Goal: Transaction & Acquisition: Purchase product/service

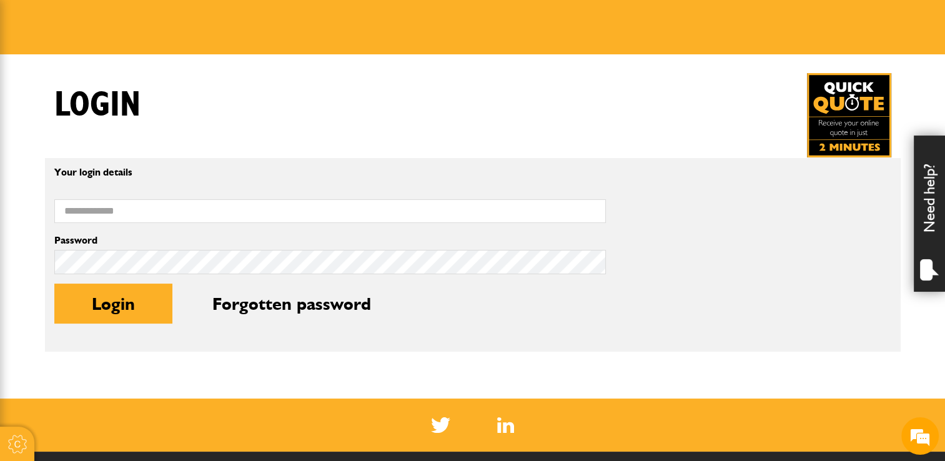
scroll to position [187, 0]
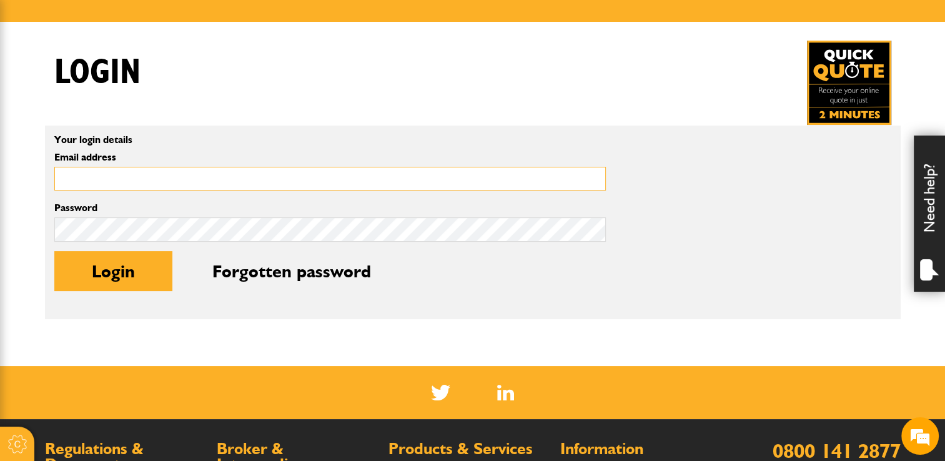
click at [164, 180] on input "Email address" at bounding box center [329, 179] width 551 height 24
type input "**********"
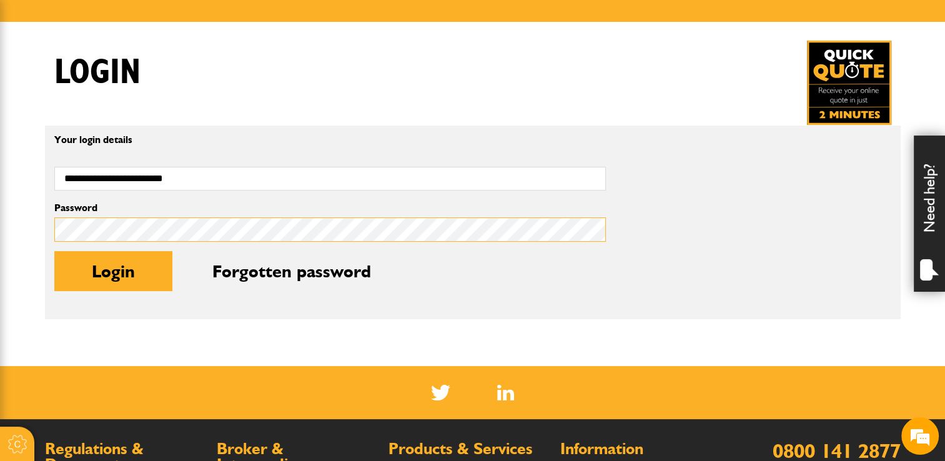
click at [54, 251] on button "Login" at bounding box center [113, 271] width 118 height 40
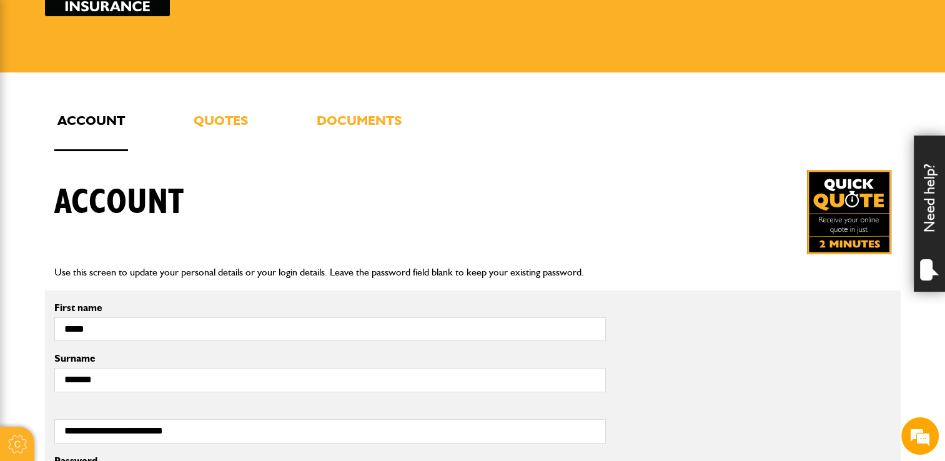
scroll to position [125, 0]
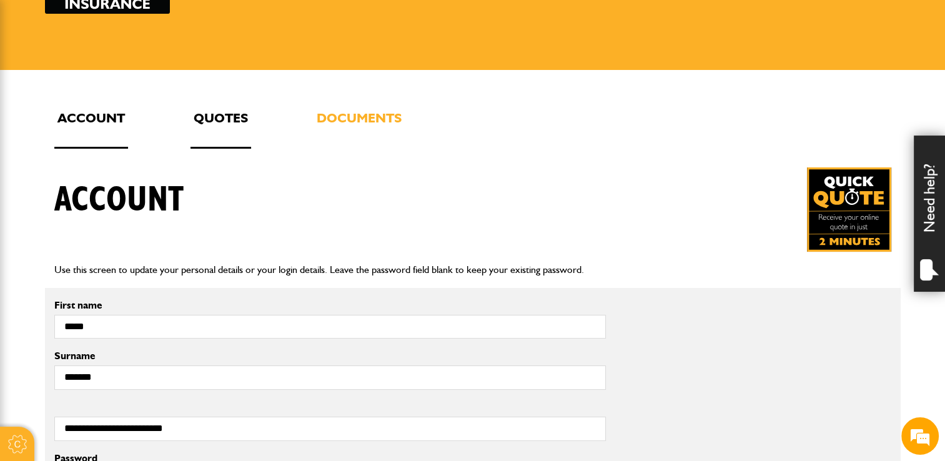
click at [234, 111] on link "Quotes" at bounding box center [220, 127] width 61 height 41
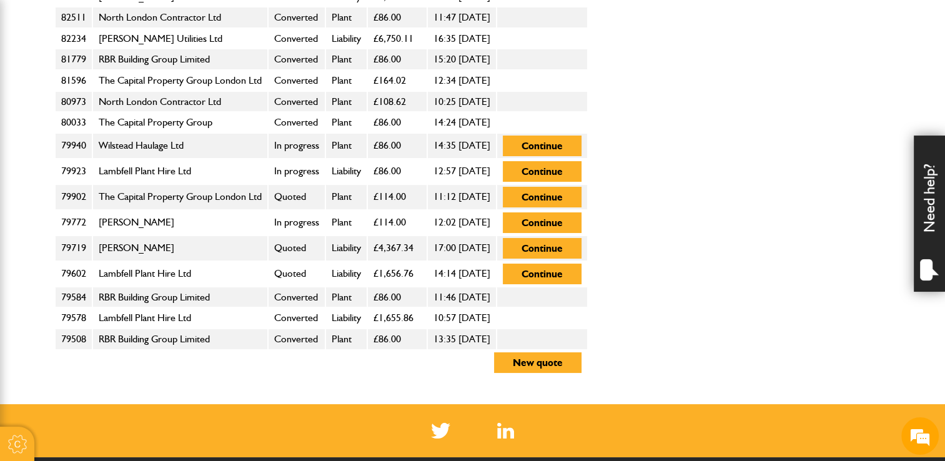
scroll to position [1499, 0]
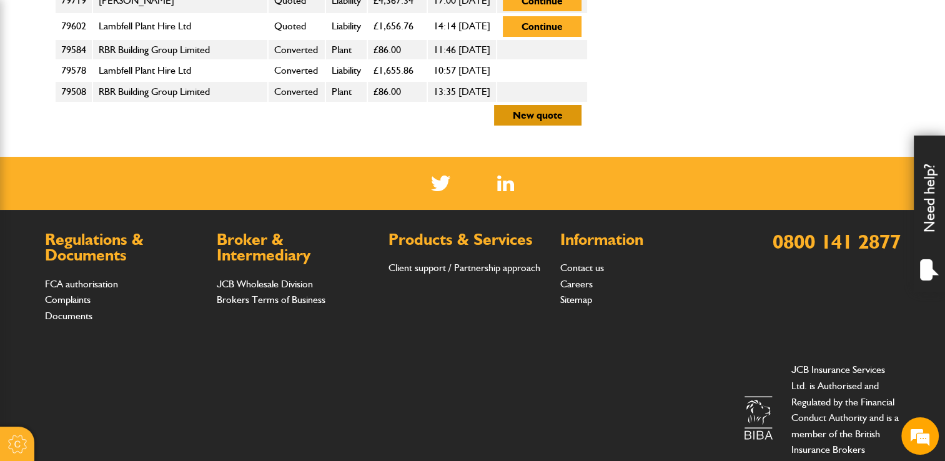
click at [581, 105] on button "New quote" at bounding box center [537, 115] width 87 height 21
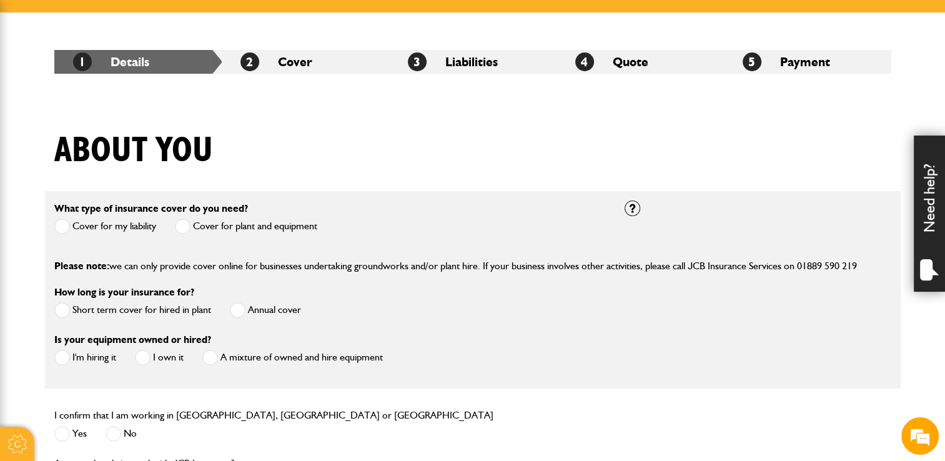
scroll to position [187, 0]
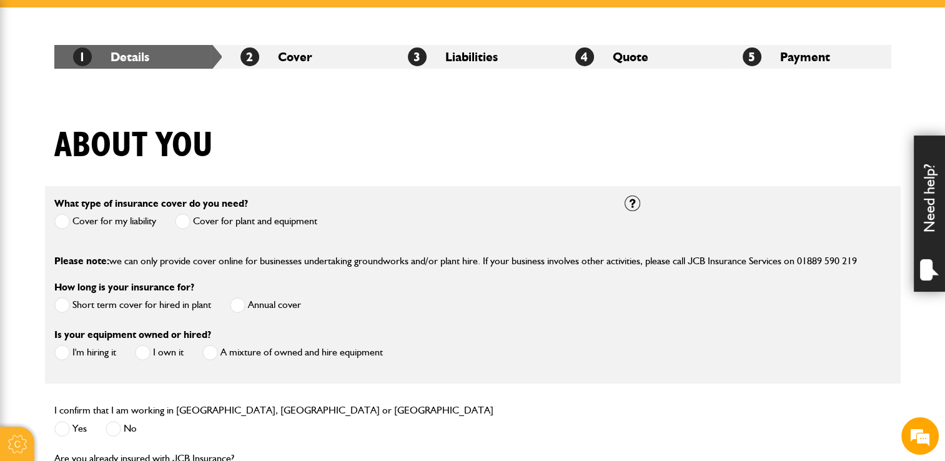
click at [62, 222] on span at bounding box center [62, 222] width 16 height 16
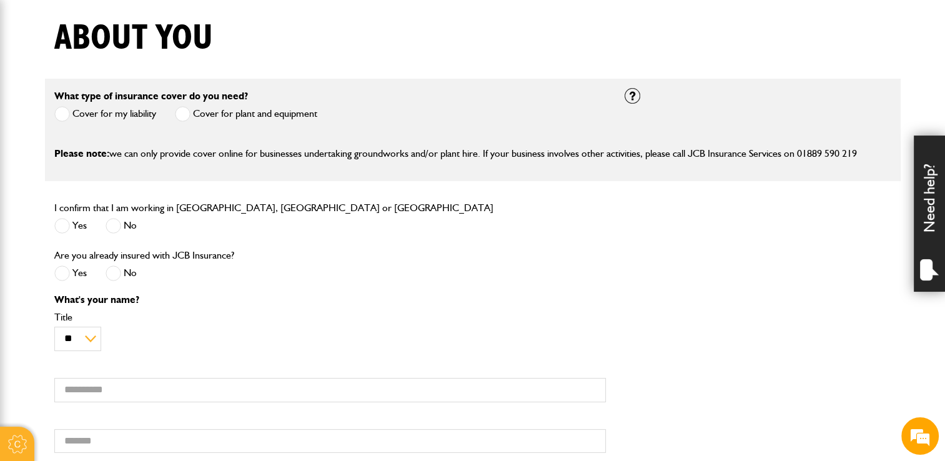
scroll to position [375, 0]
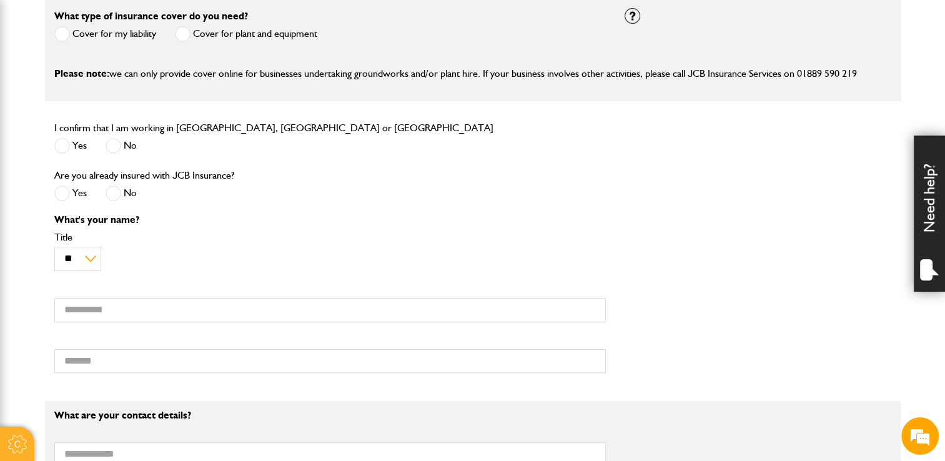
click at [62, 149] on span at bounding box center [62, 146] width 16 height 16
click at [112, 194] on span at bounding box center [114, 193] width 16 height 16
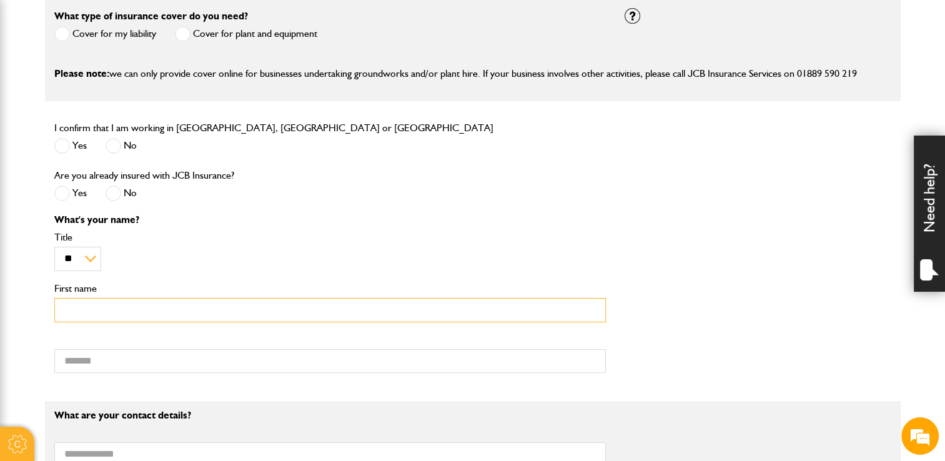
drag, startPoint x: 127, startPoint y: 315, endPoint x: 131, endPoint y: 305, distance: 10.1
click at [127, 314] on input "First name" at bounding box center [329, 310] width 551 height 24
type input "*****"
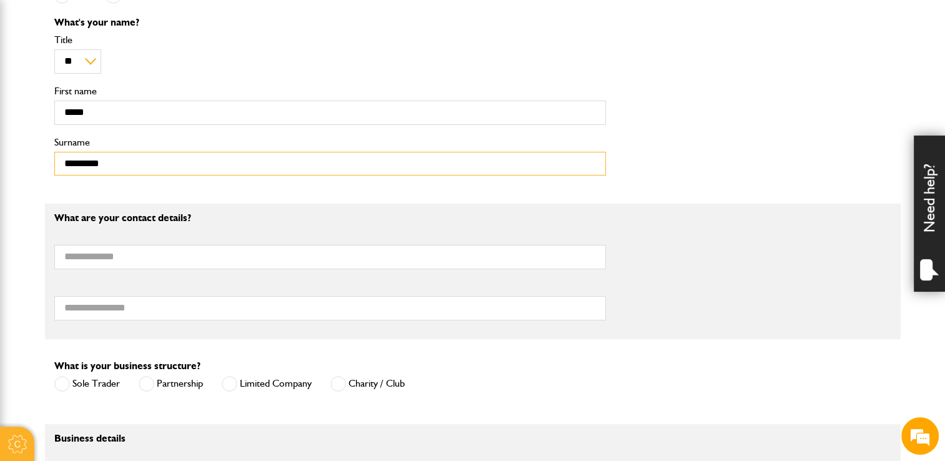
scroll to position [749, 0]
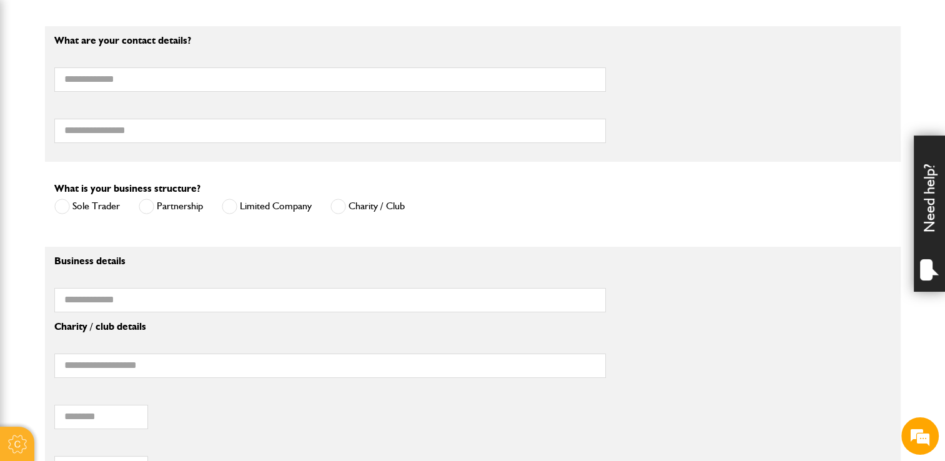
type input "*********"
click at [121, 76] on input "Email address" at bounding box center [329, 79] width 551 height 24
type input "**********"
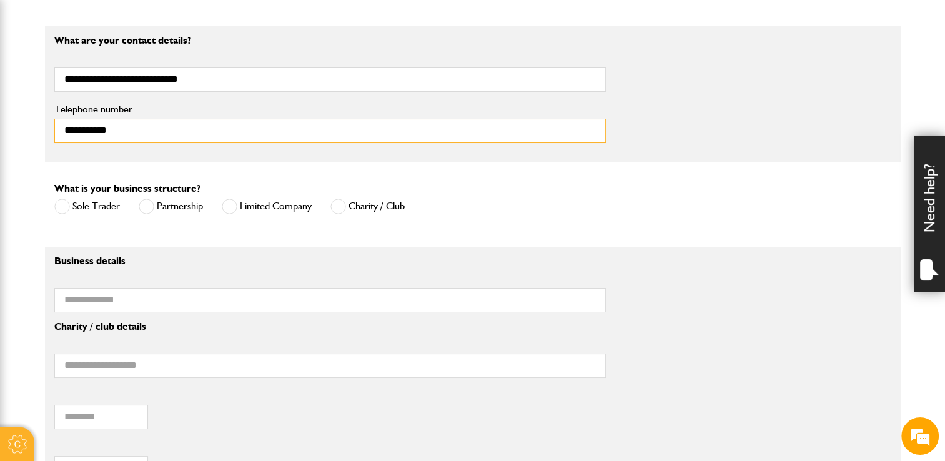
type input "**********"
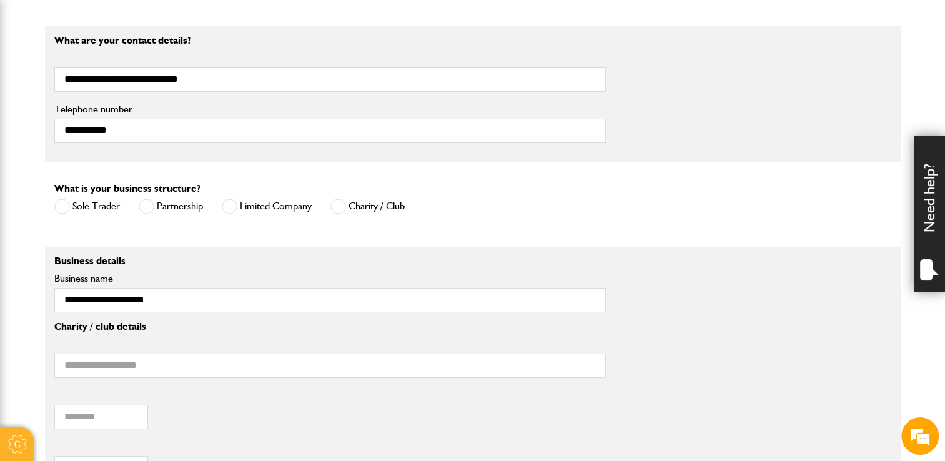
type input "*******"
type input "******"
type input "*"
click at [228, 207] on span at bounding box center [230, 207] width 16 height 16
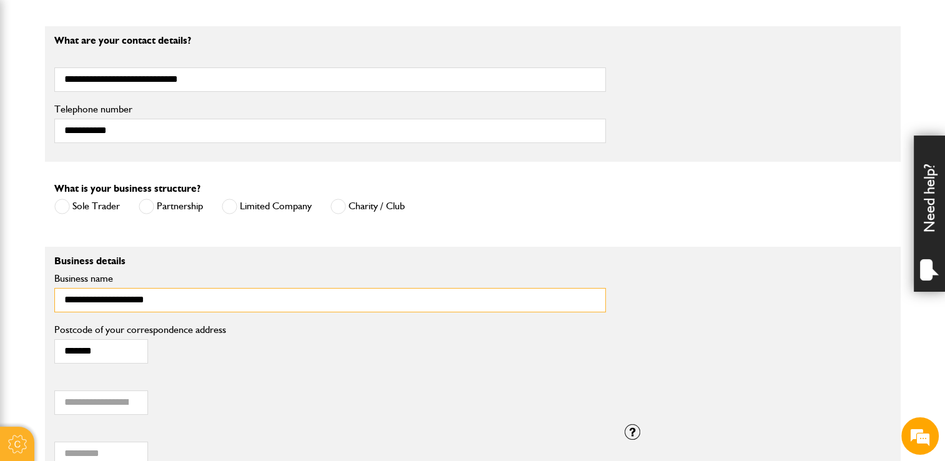
drag, startPoint x: 166, startPoint y: 307, endPoint x: 25, endPoint y: 296, distance: 141.6
click at [25, 296] on body "Cookie Options You can control which cookies we use with the form below. Please…" at bounding box center [472, 84] width 945 height 1667
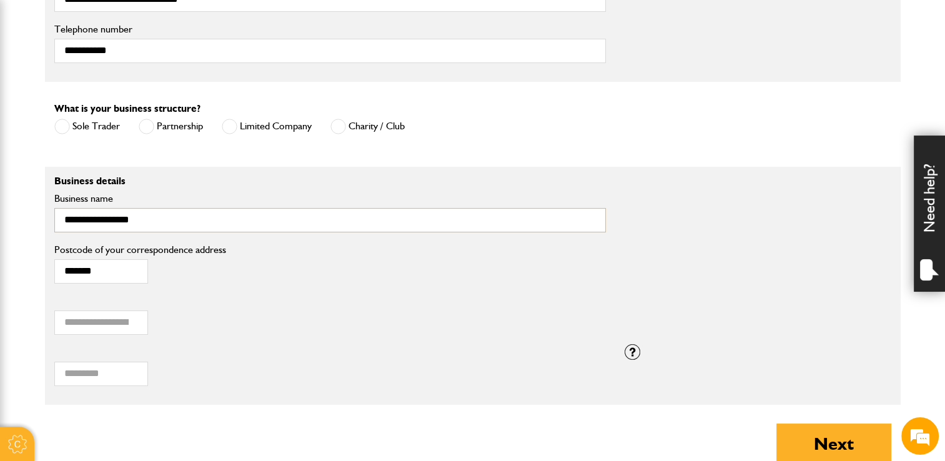
scroll to position [937, 0]
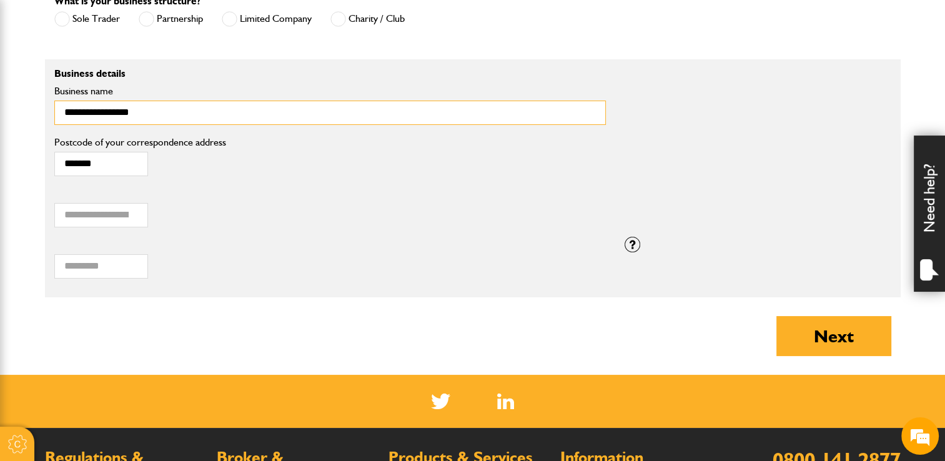
type input "**********"
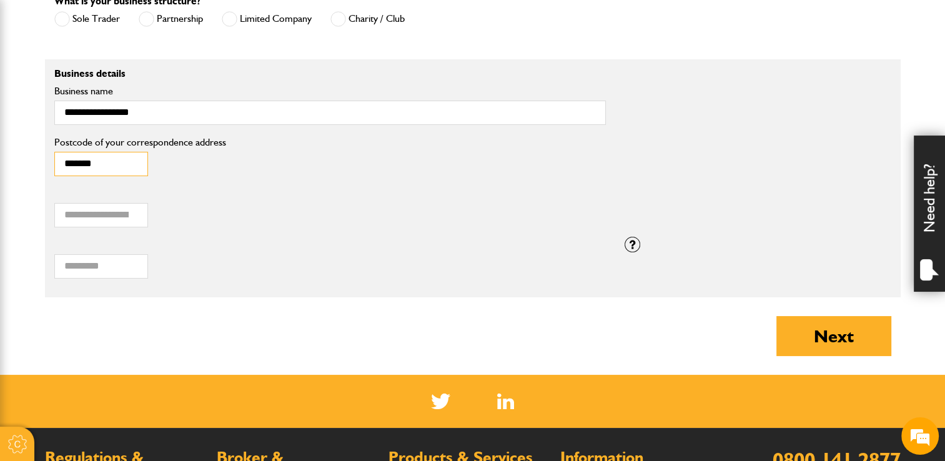
type input "*******"
drag, startPoint x: 109, startPoint y: 212, endPoint x: 44, endPoint y: 209, distance: 65.0
click at [45, 209] on div "****** Annual turnover (£)" at bounding box center [330, 210] width 570 height 51
type input "******"
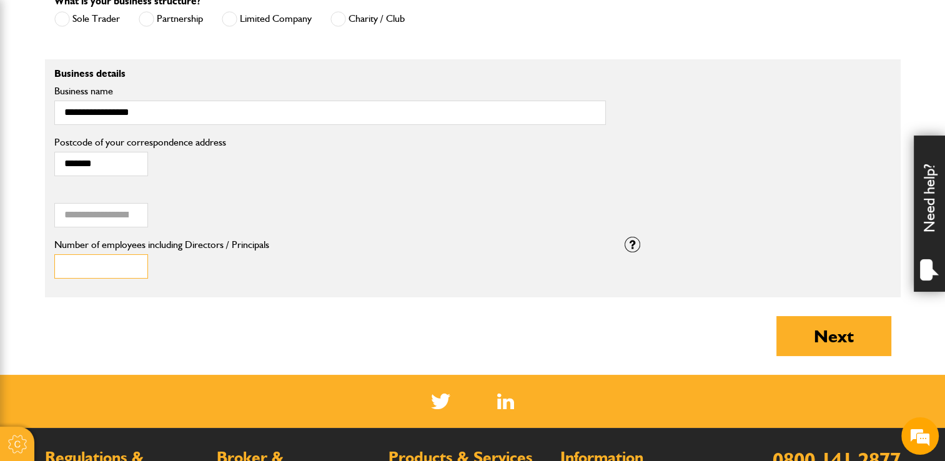
click at [131, 270] on input "*" at bounding box center [101, 266] width 94 height 24
type input "*"
click at [131, 270] on input "*" at bounding box center [101, 266] width 94 height 24
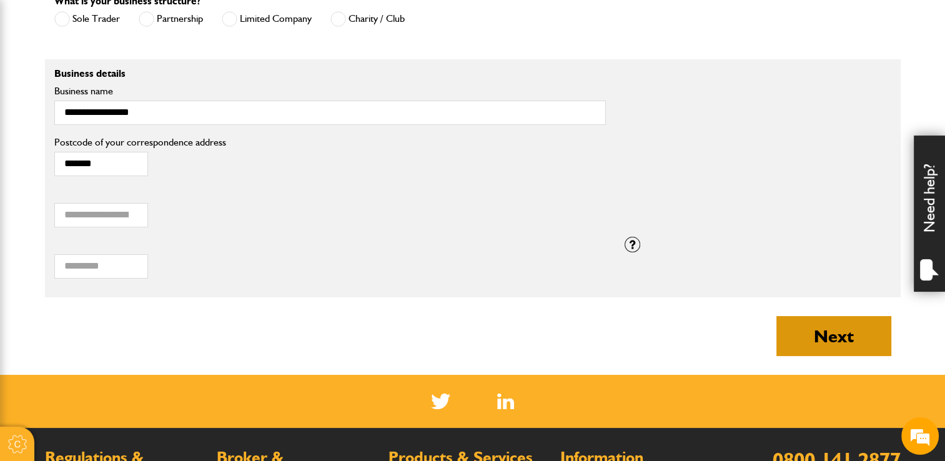
click at [812, 341] on button "Next" at bounding box center [833, 336] width 115 height 40
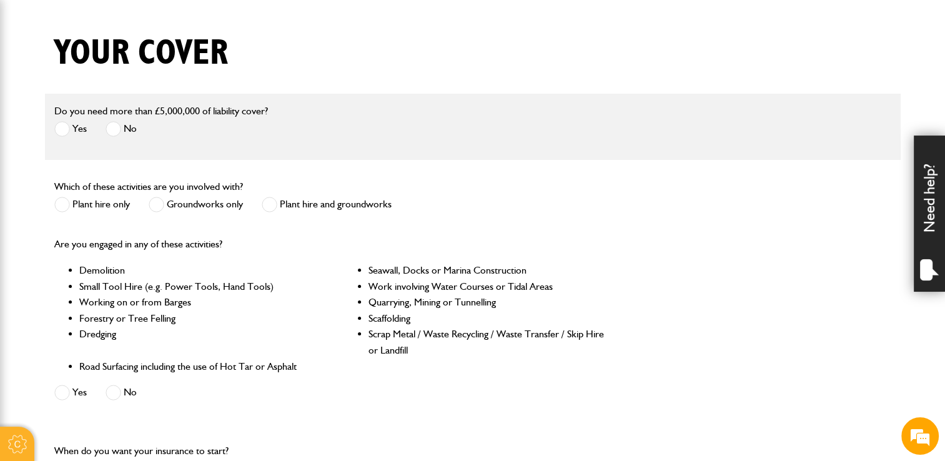
scroll to position [312, 0]
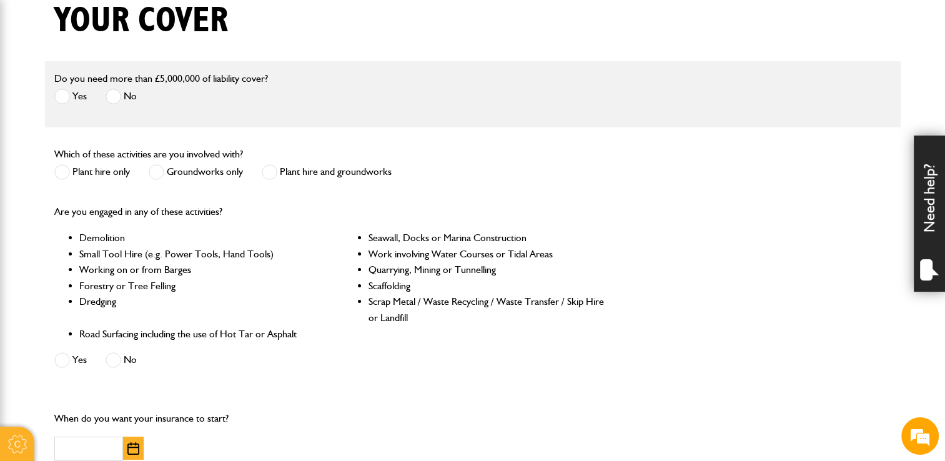
click at [116, 97] on span at bounding box center [114, 97] width 16 height 16
click at [160, 176] on span at bounding box center [157, 172] width 16 height 16
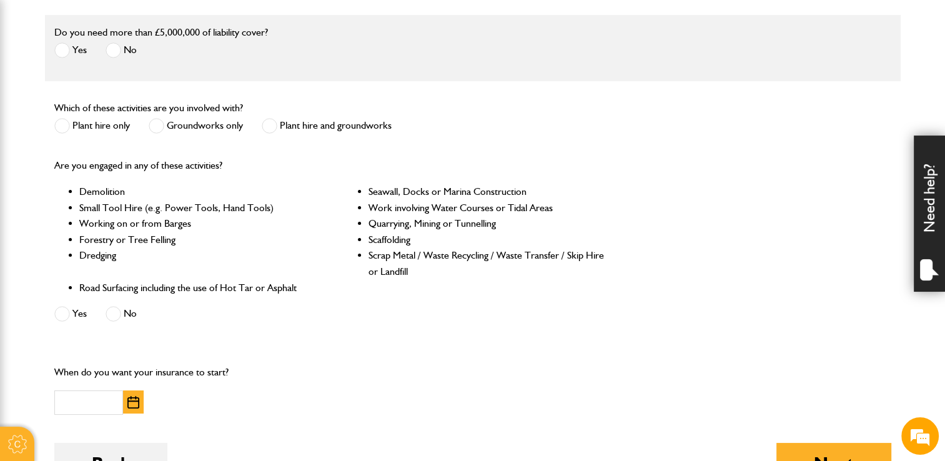
scroll to position [437, 0]
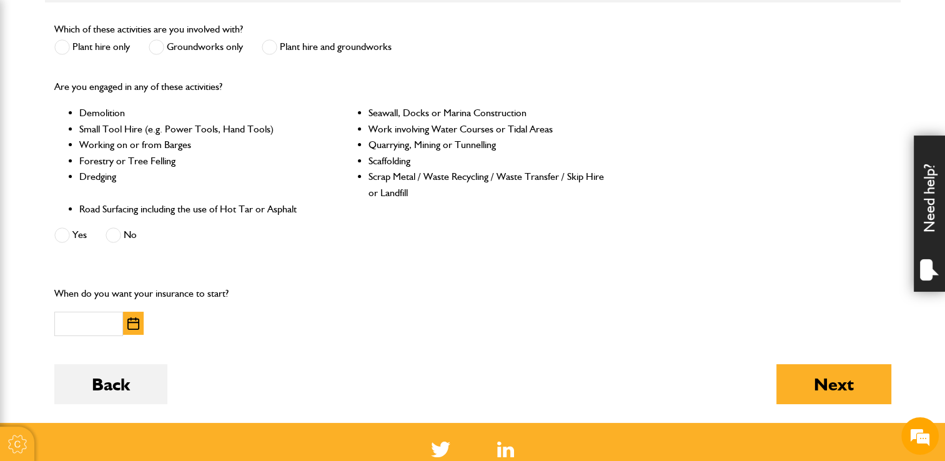
click at [114, 238] on span at bounding box center [114, 235] width 16 height 16
click at [135, 324] on img "button" at bounding box center [133, 323] width 12 height 12
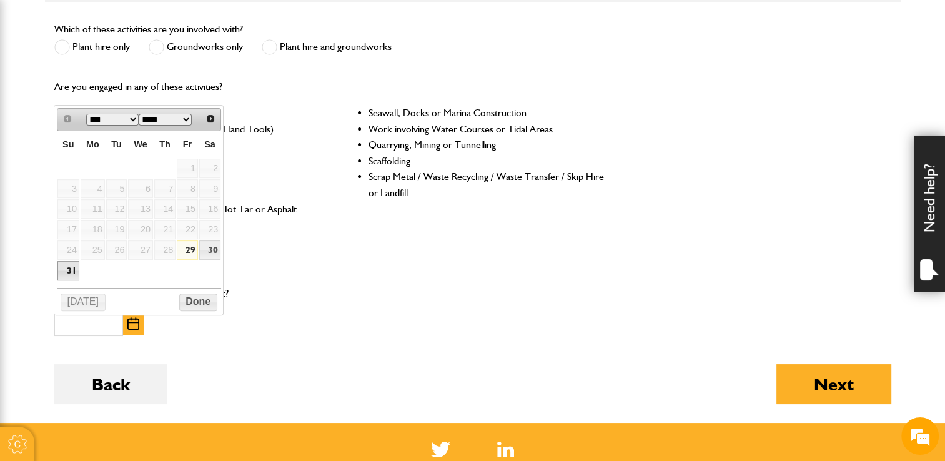
click at [68, 268] on link "31" at bounding box center [68, 270] width 22 height 19
type input "**********"
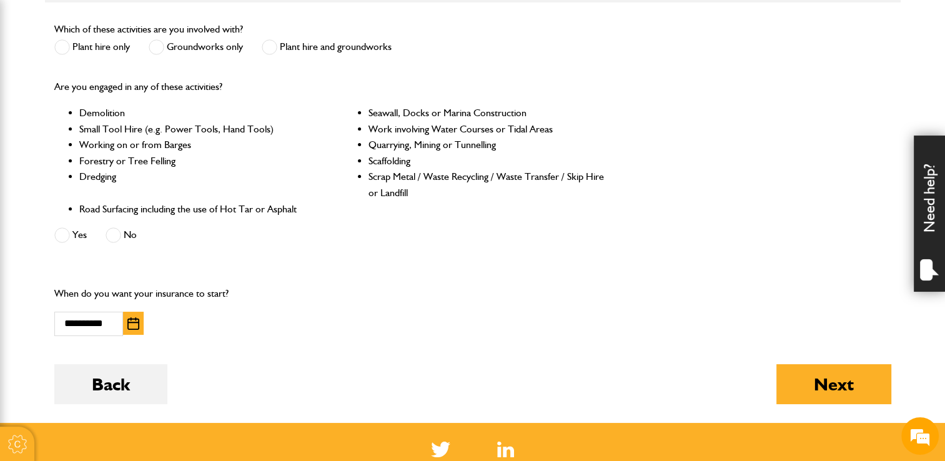
scroll to position [0, 0]
click at [837, 386] on button "Next" at bounding box center [833, 384] width 115 height 40
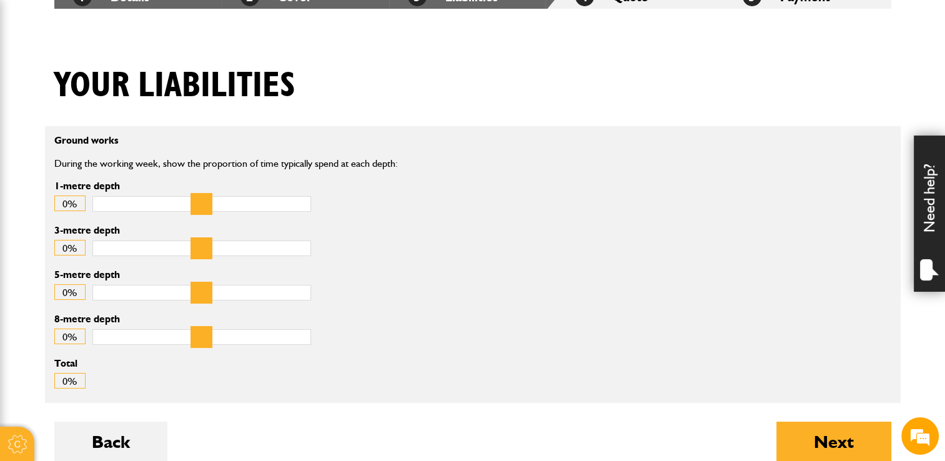
scroll to position [250, 0]
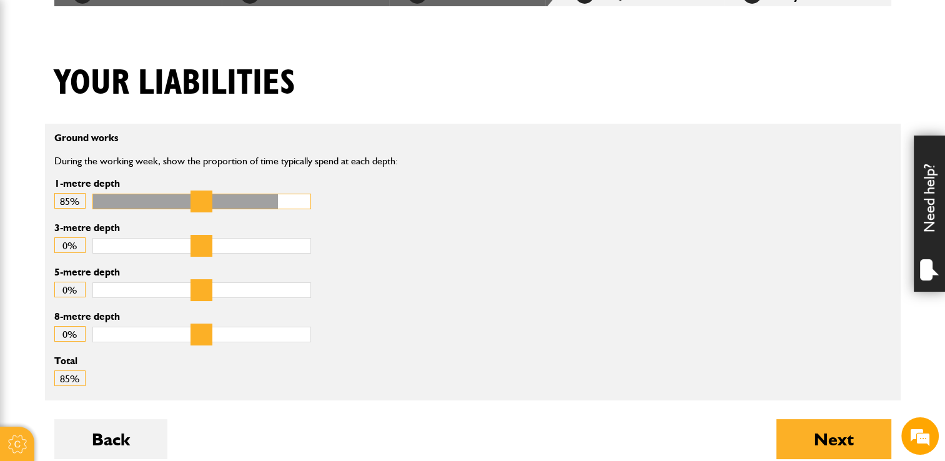
click at [268, 202] on input "1-metre depth" at bounding box center [201, 202] width 219 height 16
drag, startPoint x: 272, startPoint y: 202, endPoint x: 292, endPoint y: 203, distance: 20.0
type input "**"
click at [292, 203] on input "1-metre depth" at bounding box center [201, 202] width 219 height 16
type input "*"
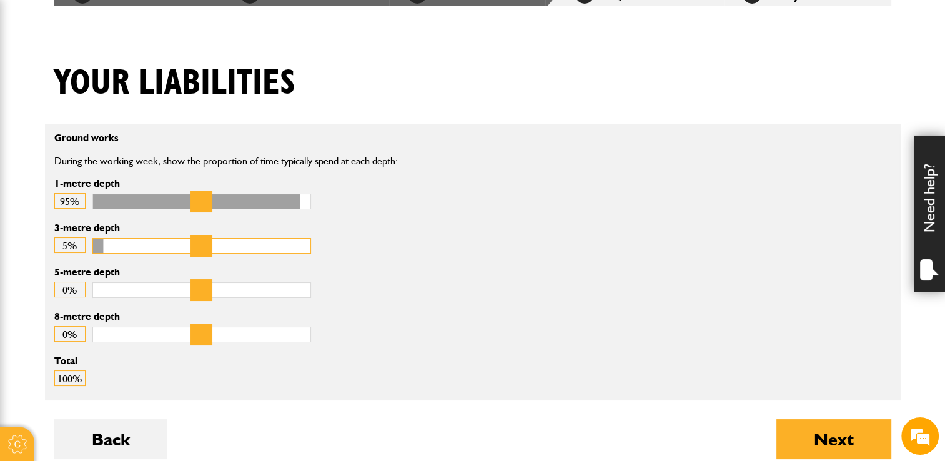
click at [123, 249] on input "3-metre depth" at bounding box center [201, 246] width 219 height 16
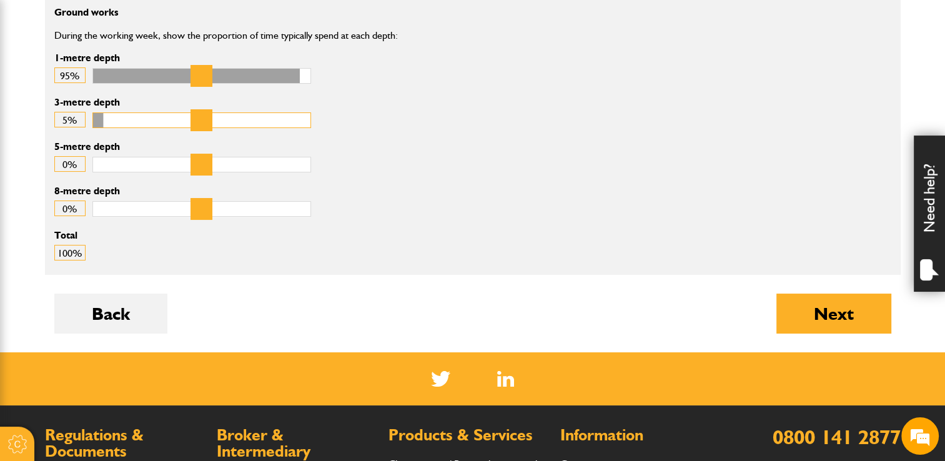
scroll to position [500, 0]
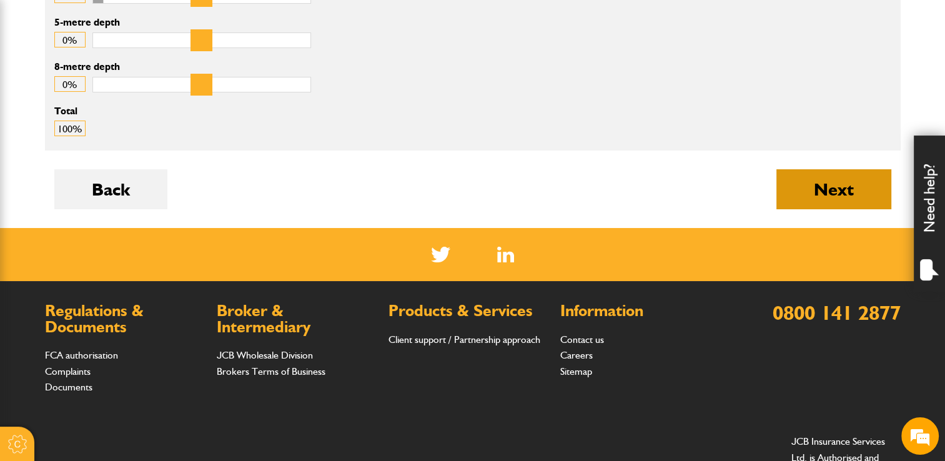
click at [807, 199] on button "Next" at bounding box center [833, 189] width 115 height 40
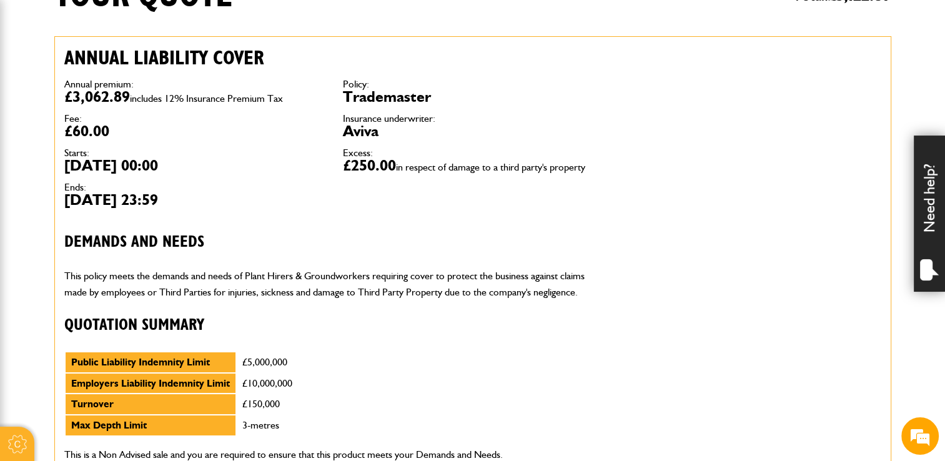
scroll to position [62, 0]
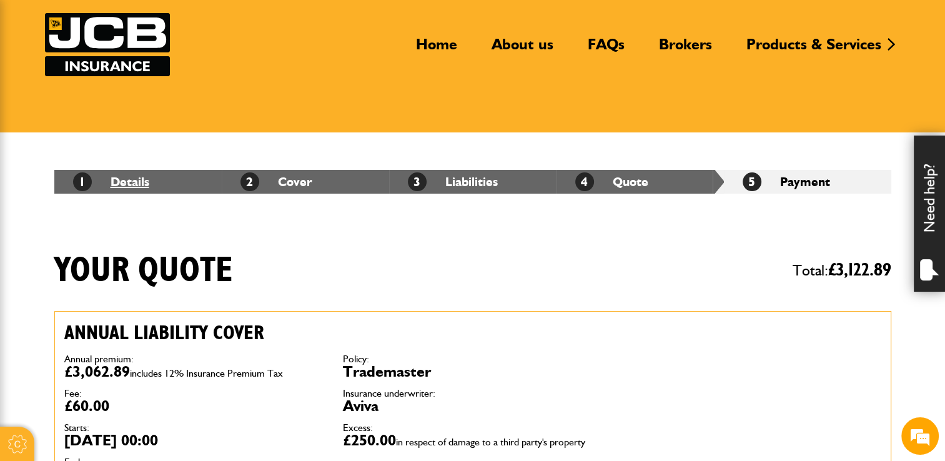
click at [120, 186] on link "1 Details" at bounding box center [111, 181] width 76 height 15
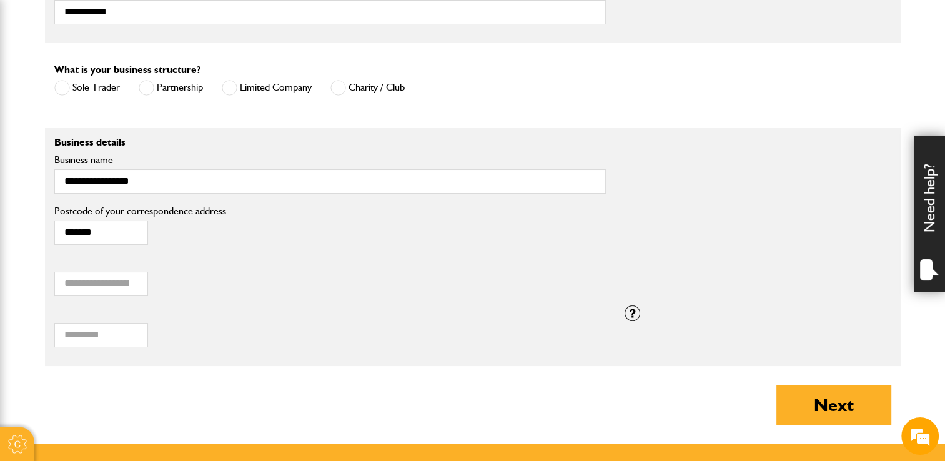
scroll to position [874, 0]
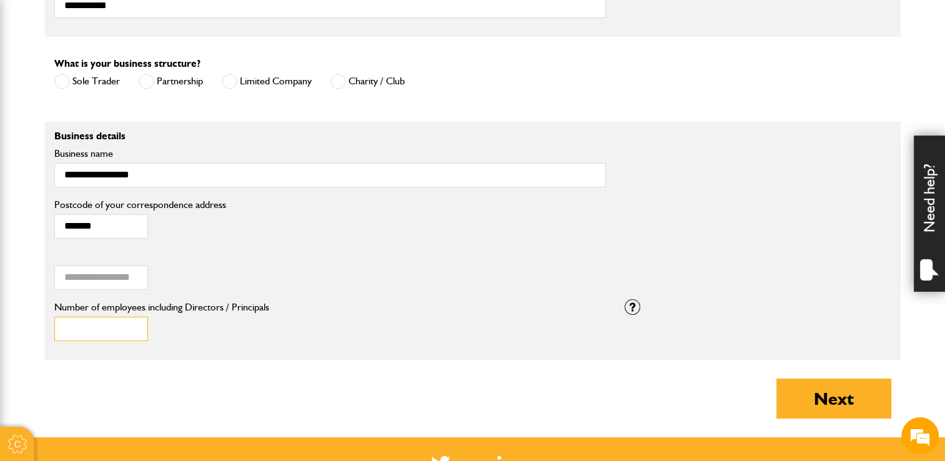
type input "*"
click at [133, 323] on input "*" at bounding box center [101, 329] width 94 height 24
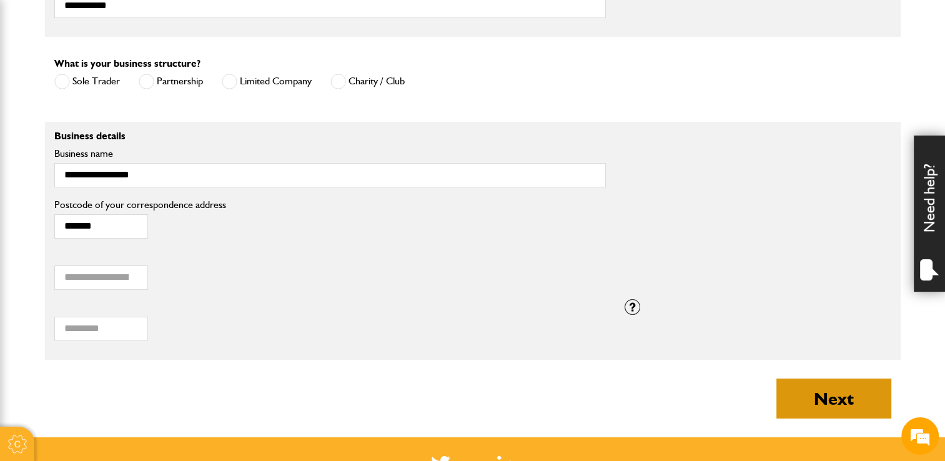
click at [827, 386] on button "Next" at bounding box center [833, 398] width 115 height 40
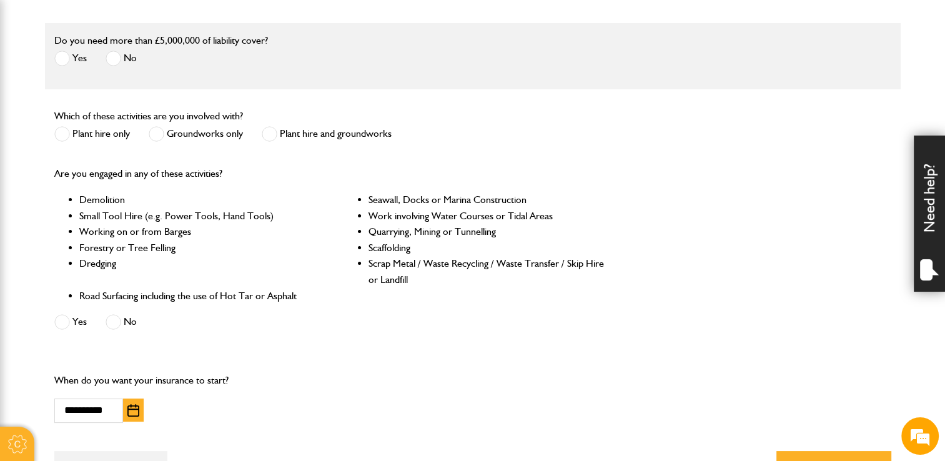
scroll to position [437, 0]
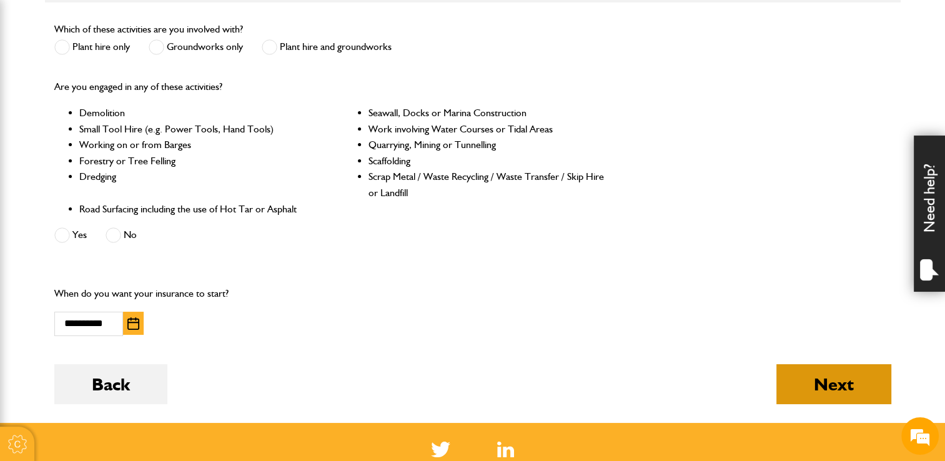
click at [814, 382] on button "Next" at bounding box center [833, 384] width 115 height 40
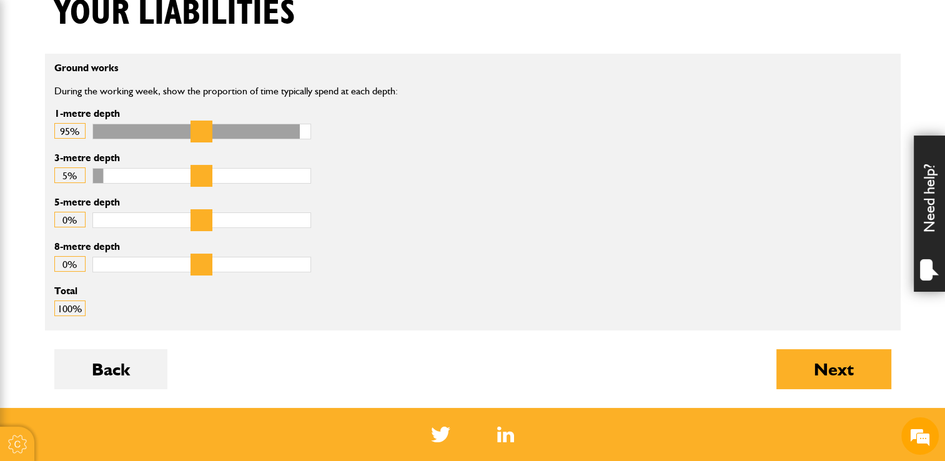
scroll to position [437, 0]
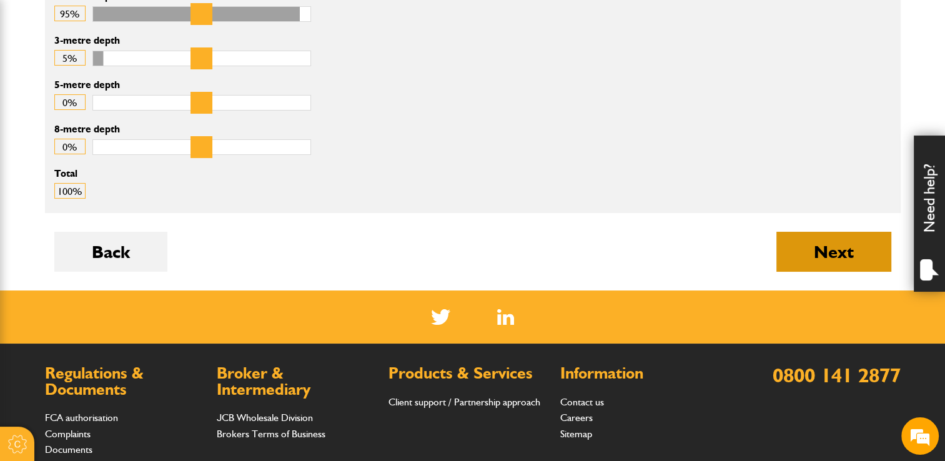
click at [851, 247] on button "Next" at bounding box center [833, 252] width 115 height 40
